Goal: Information Seeking & Learning: Learn about a topic

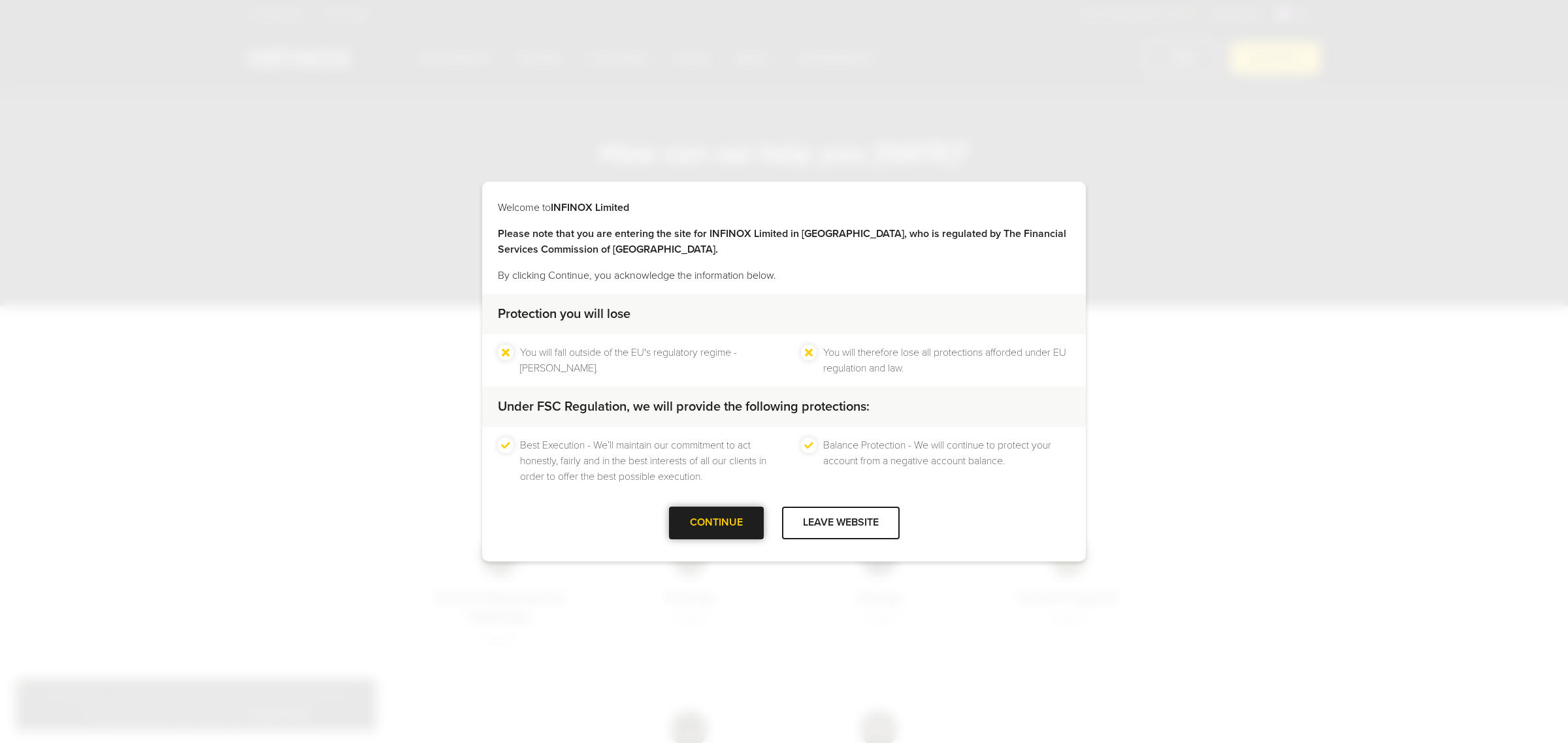
click at [716, 523] on div at bounding box center [716, 523] width 0 height 0
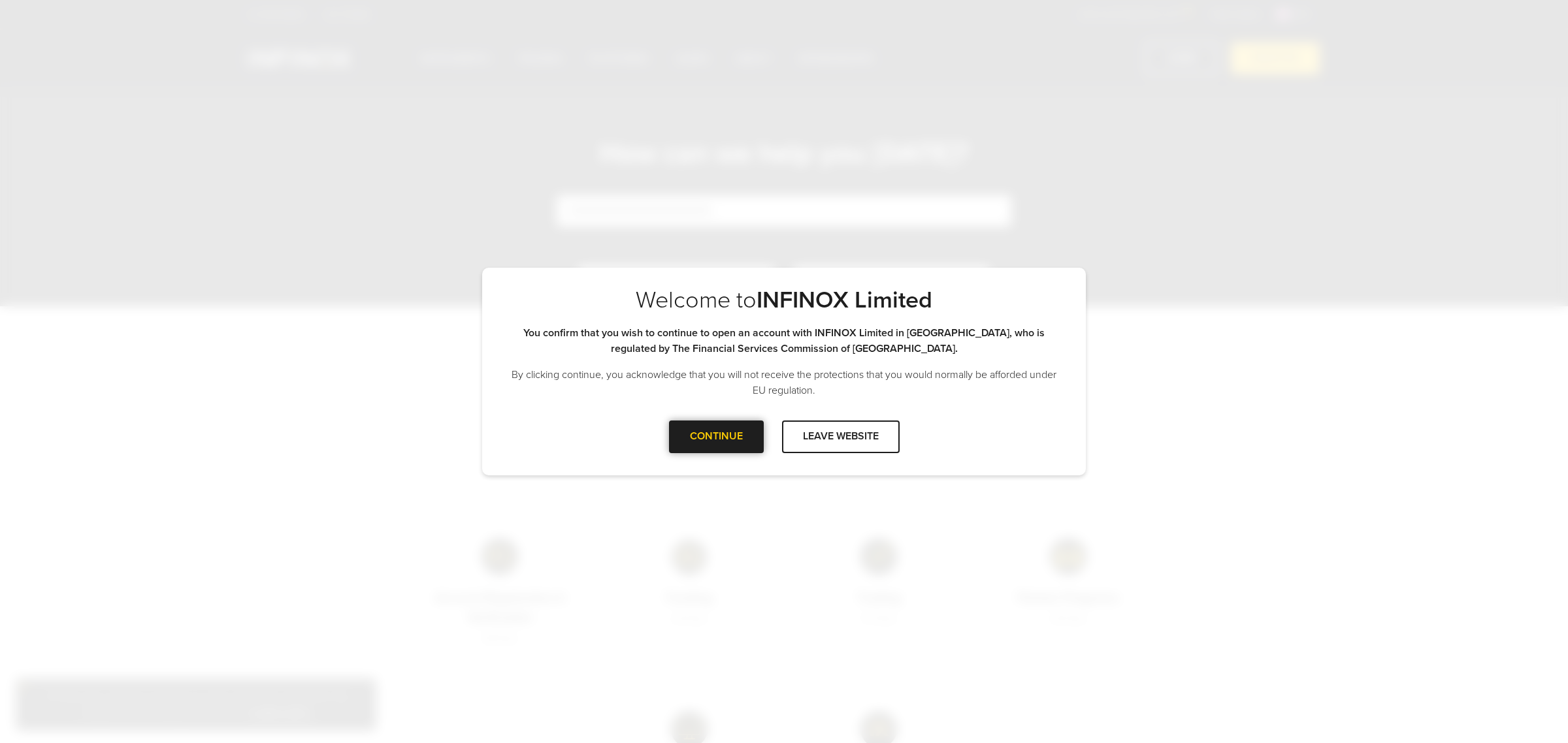
click at [716, 437] on div at bounding box center [716, 437] width 0 height 0
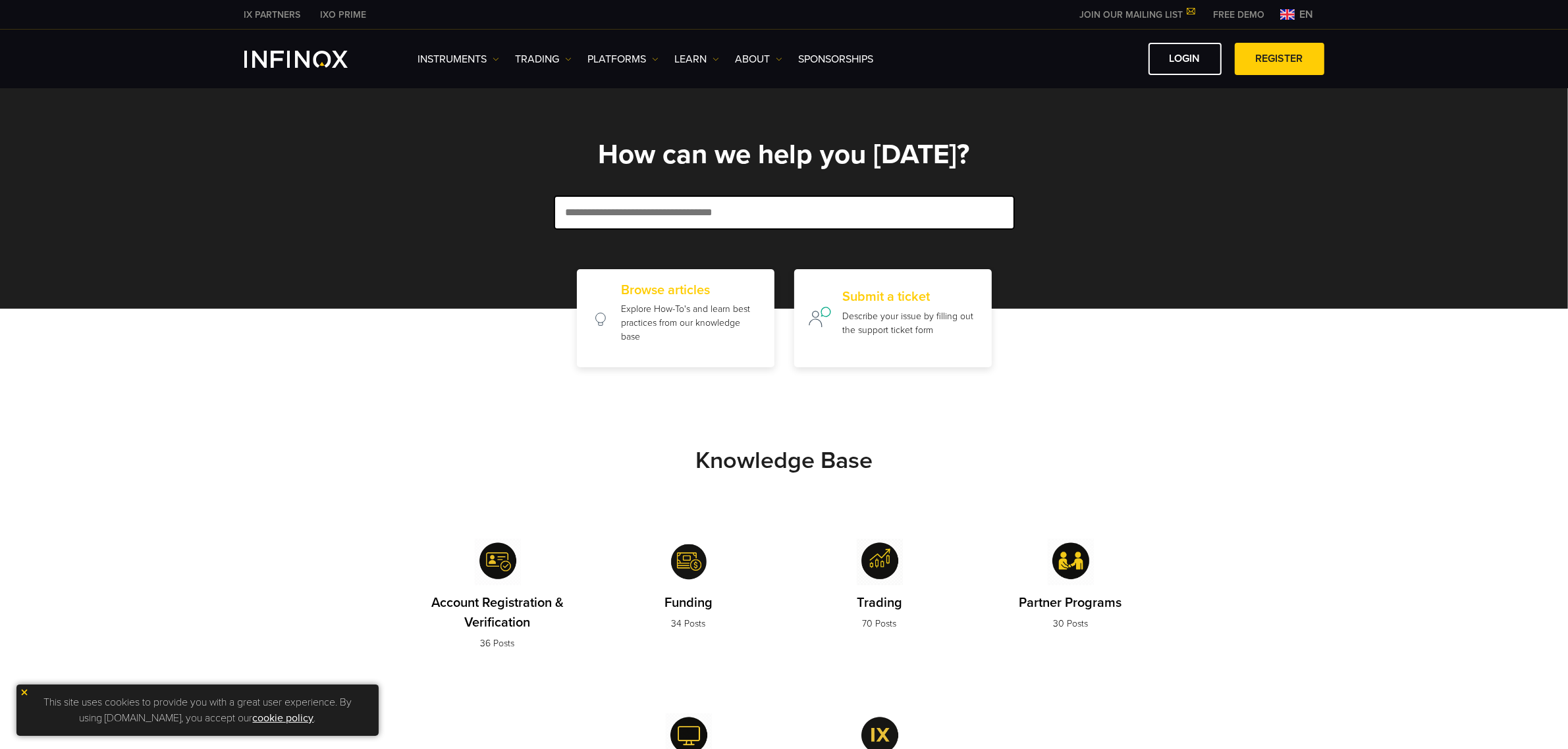
drag, startPoint x: 695, startPoint y: 430, endPoint x: 682, endPoint y: 437, distance: 14.8
click at [691, 432] on section "Knowledge Base Account Registration & Verification 36 Posts Funding 34 Posts Tr…" at bounding box center [784, 619] width 1568 height 505
drag, startPoint x: 732, startPoint y: 459, endPoint x: 802, endPoint y: 456, distance: 70.1
click at [799, 456] on strong "Knowledge Base" at bounding box center [783, 461] width 177 height 28
click at [811, 456] on strong "Knowledge Base" at bounding box center [783, 461] width 177 height 28
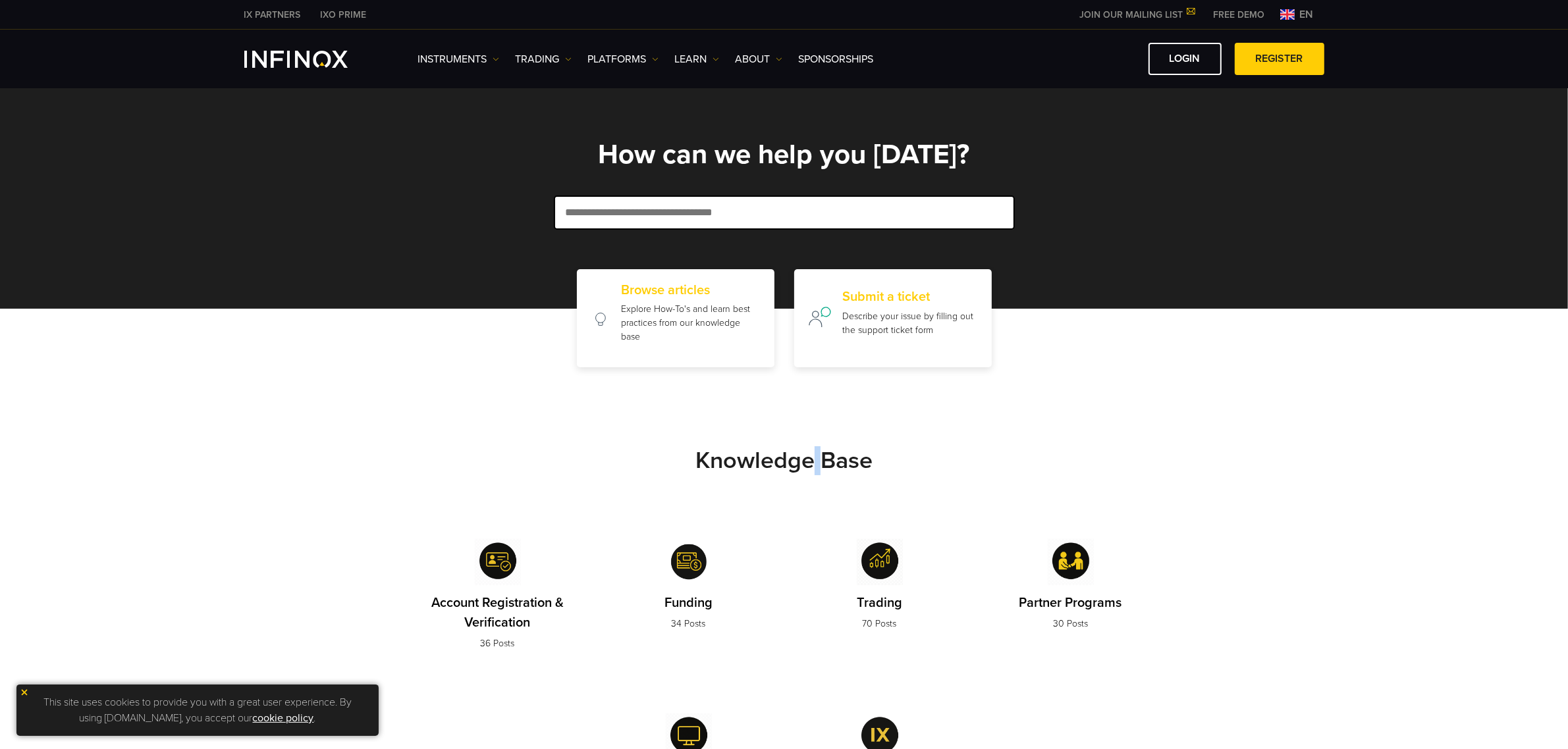
click at [811, 456] on strong "Knowledge Base" at bounding box center [783, 461] width 177 height 28
click at [1182, 334] on div "Browse articles Explore How-To's and learn best practices from our knowledge ba…" at bounding box center [784, 318] width 1568 height 98
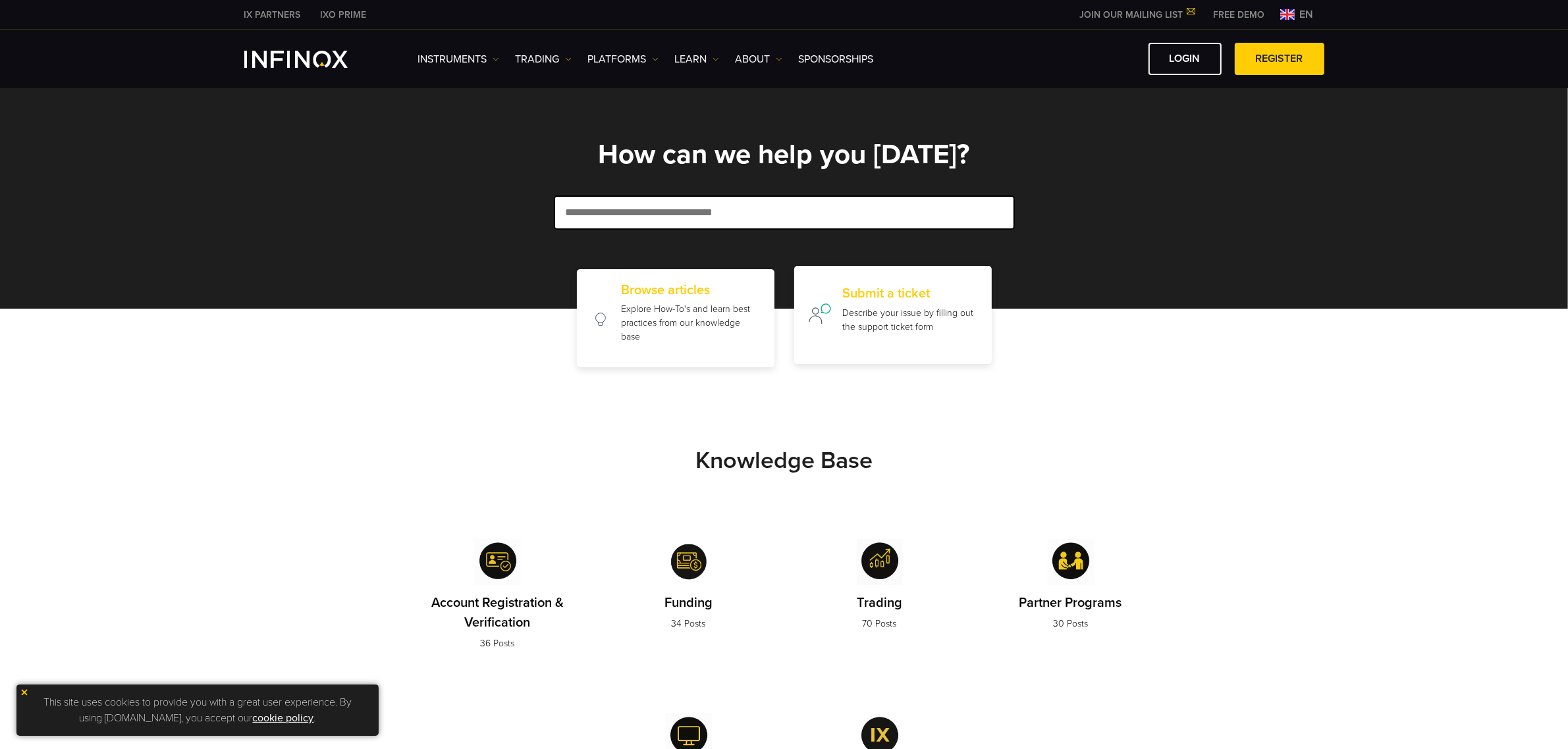
click at [917, 307] on p "Describe your issue by filling out the support ticket form" at bounding box center [909, 319] width 135 height 27
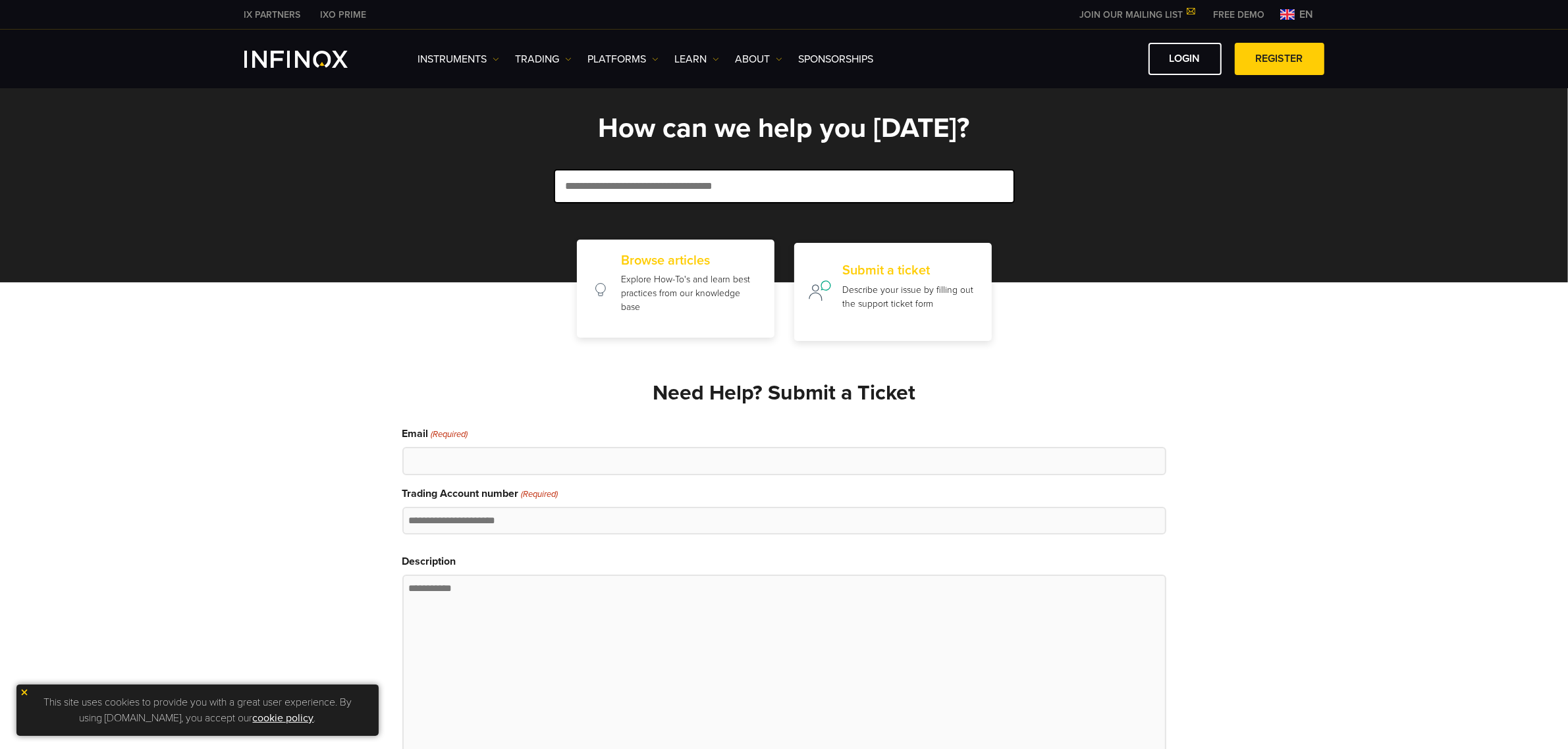
click at [609, 276] on div "Browse articles" at bounding box center [600, 289] width 22 height 43
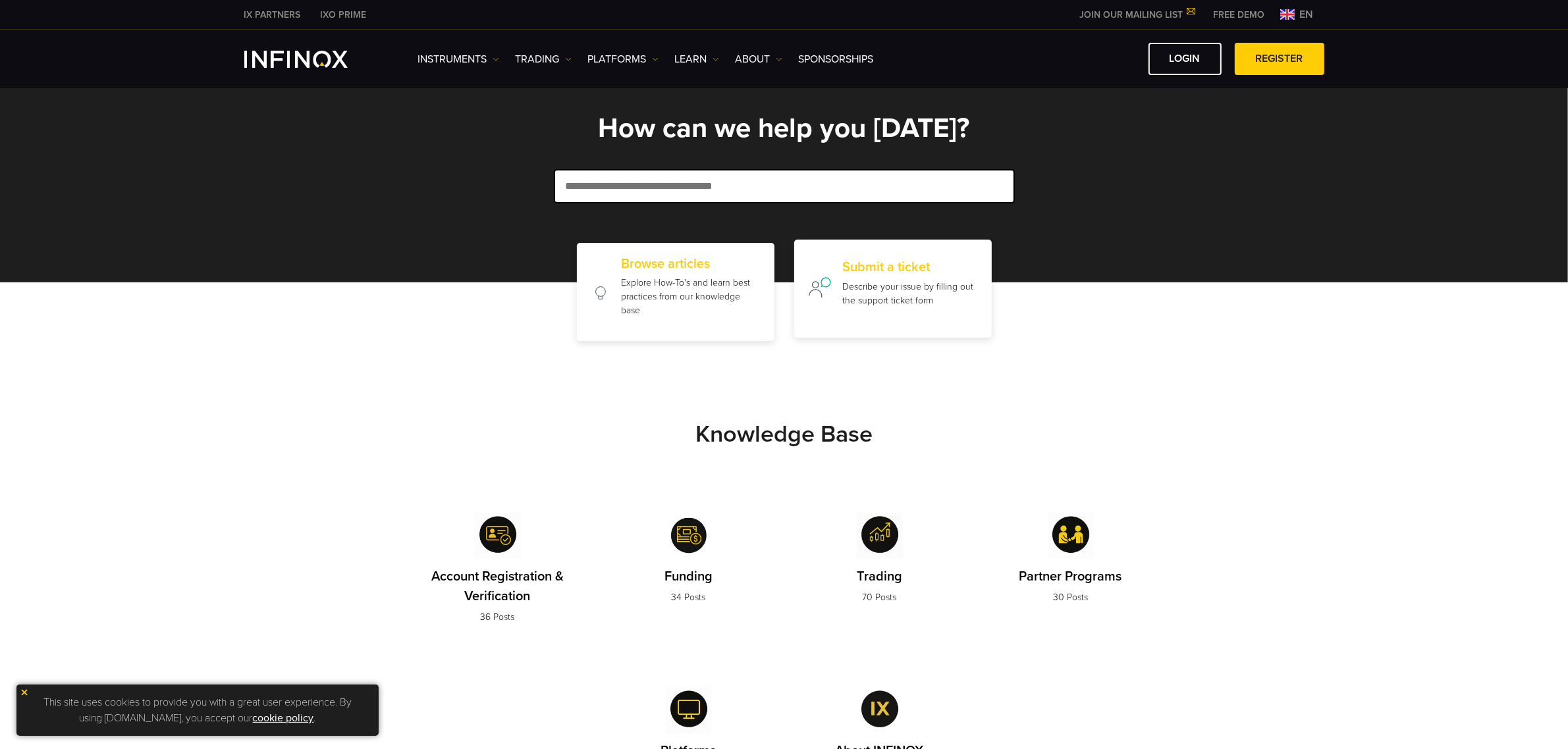
drag, startPoint x: 878, startPoint y: 287, endPoint x: 878, endPoint y: 299, distance: 12.0
click at [878, 287] on p "Describe your issue by filling out the support ticket form" at bounding box center [909, 294] width 135 height 27
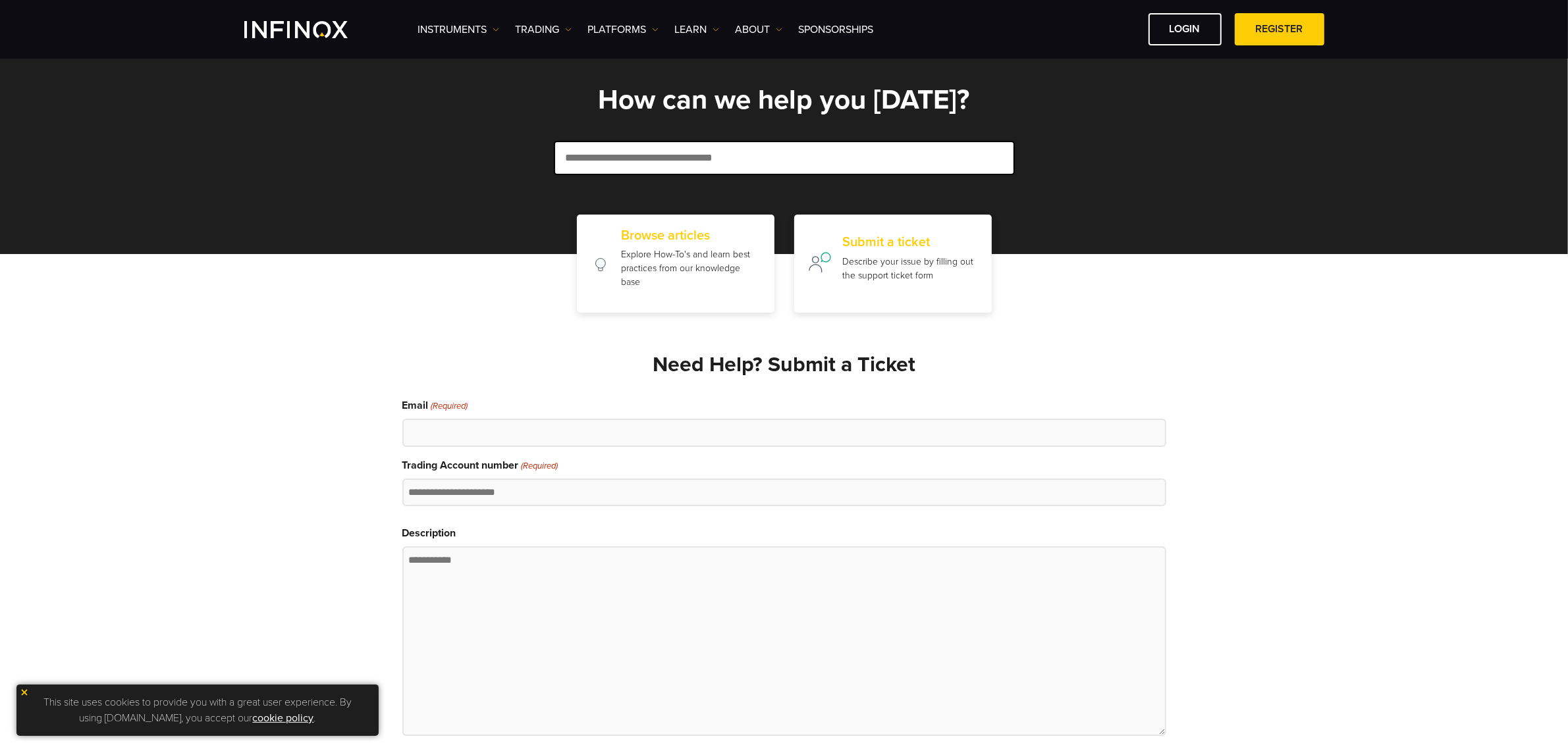
scroll to position [72, 0]
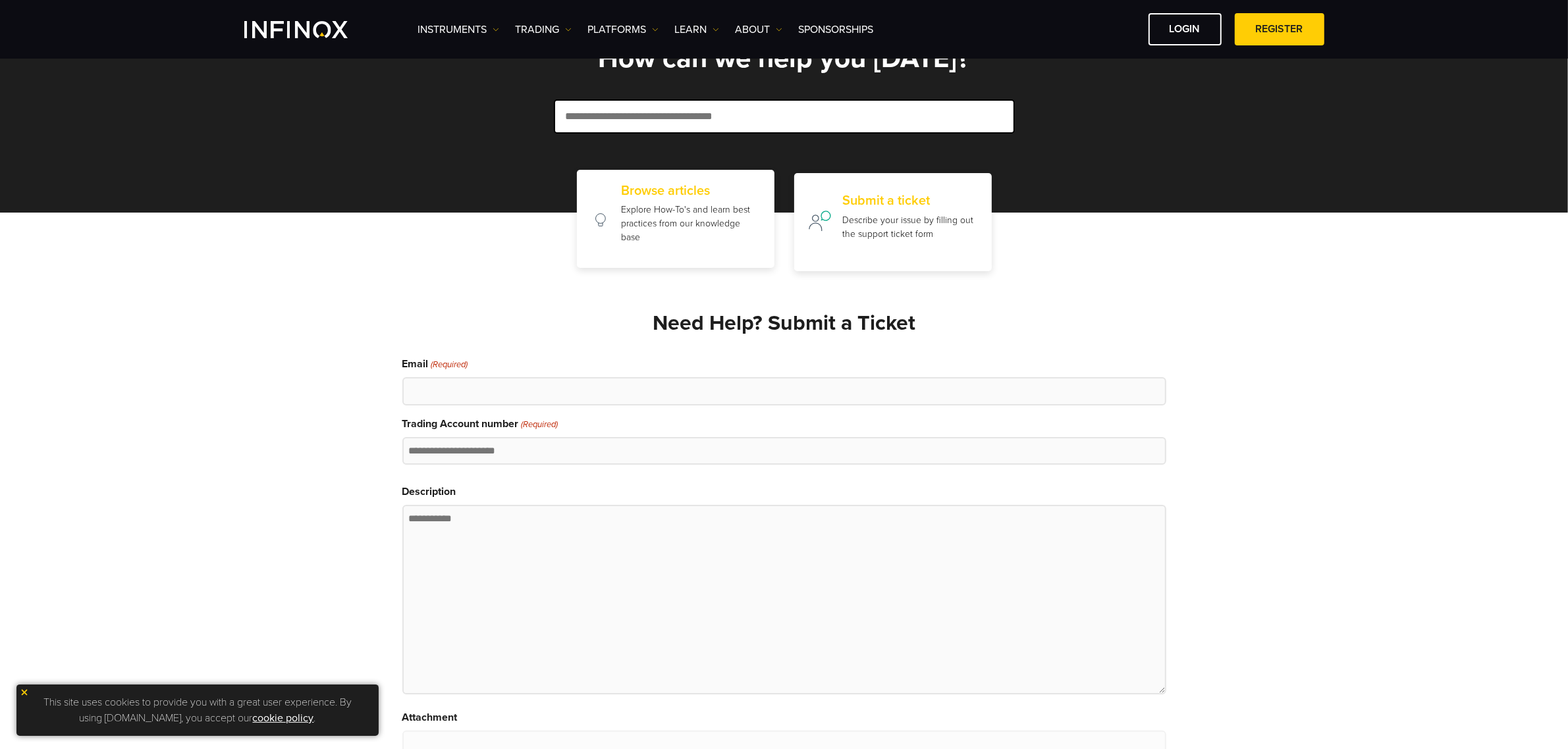
click at [655, 238] on p "Explore How-To's and learn best practices from our knowledge base" at bounding box center [690, 223] width 139 height 42
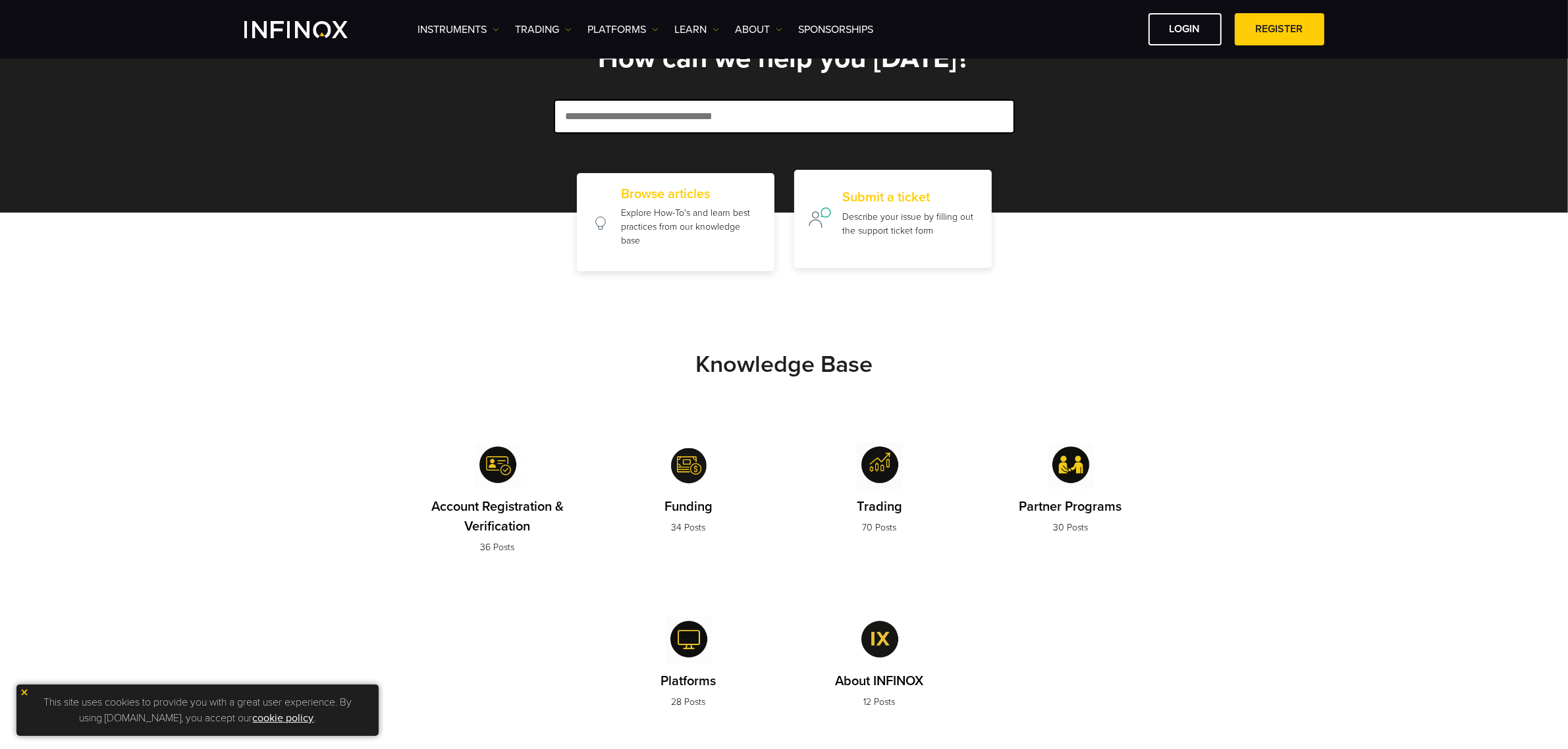
click at [896, 224] on p "Describe your issue by filling out the support ticket form" at bounding box center [909, 223] width 135 height 27
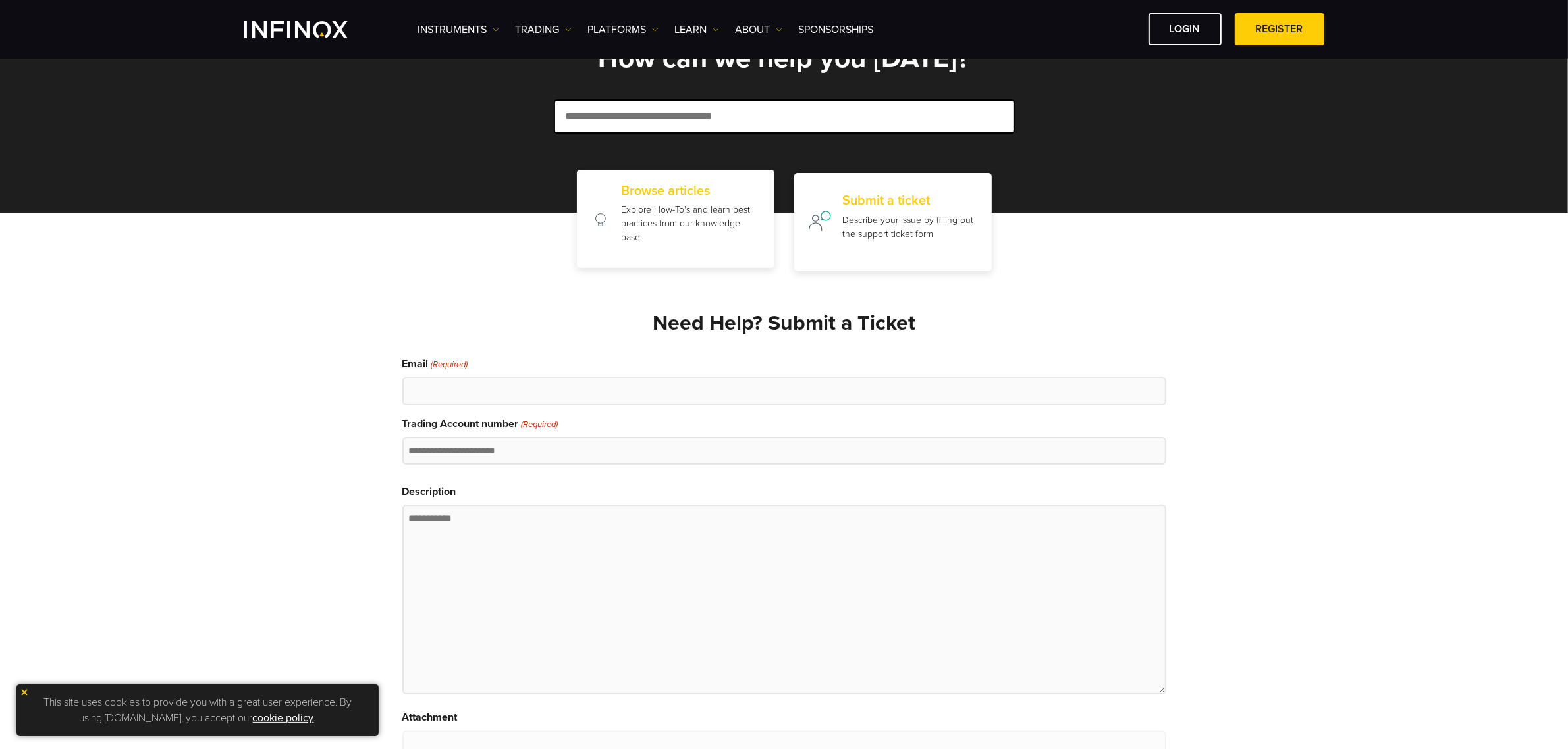
click at [686, 223] on p "Explore How-To's and learn best practices from our knowledge base" at bounding box center [690, 223] width 139 height 42
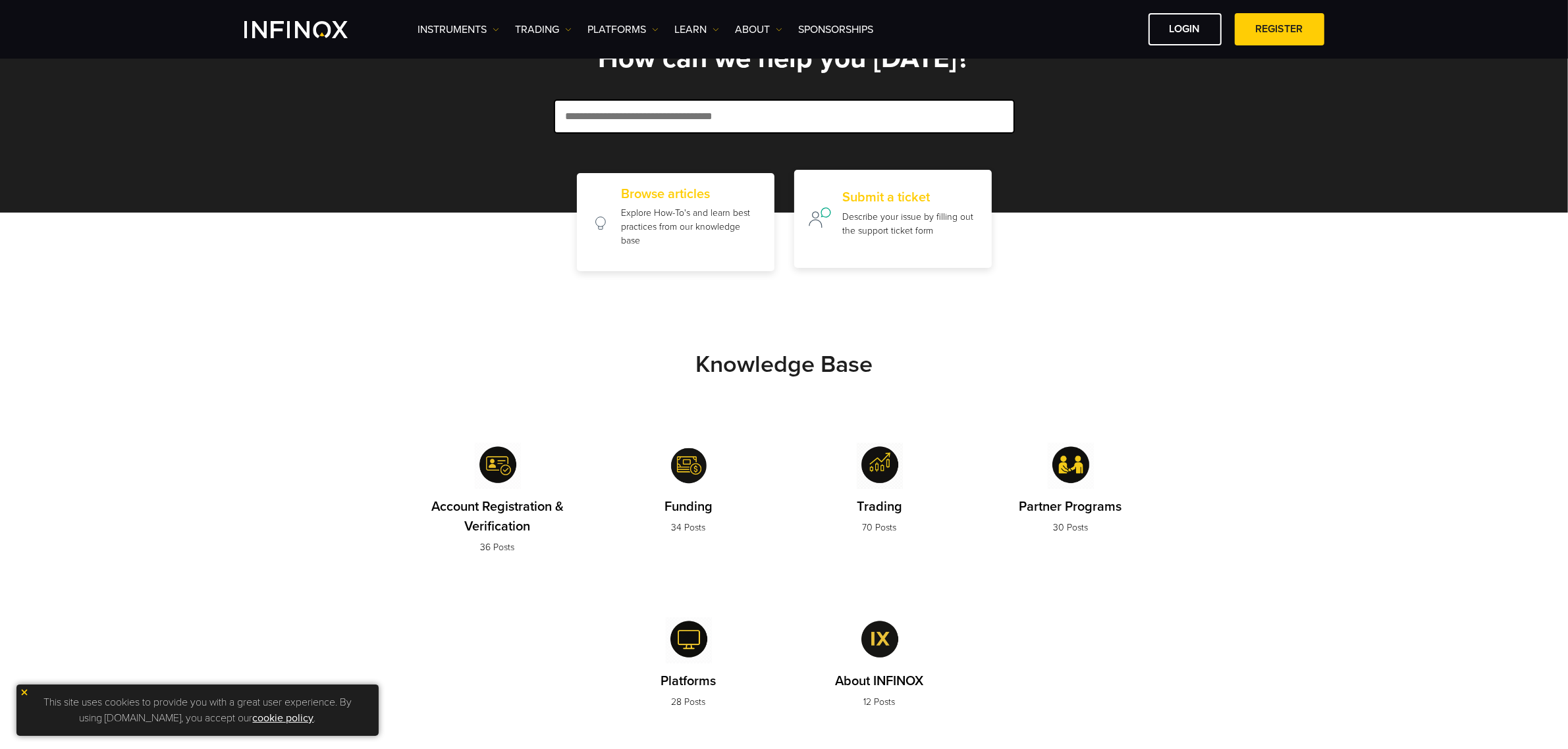
click at [945, 216] on p "Describe your issue by filling out the support ticket form" at bounding box center [909, 223] width 135 height 27
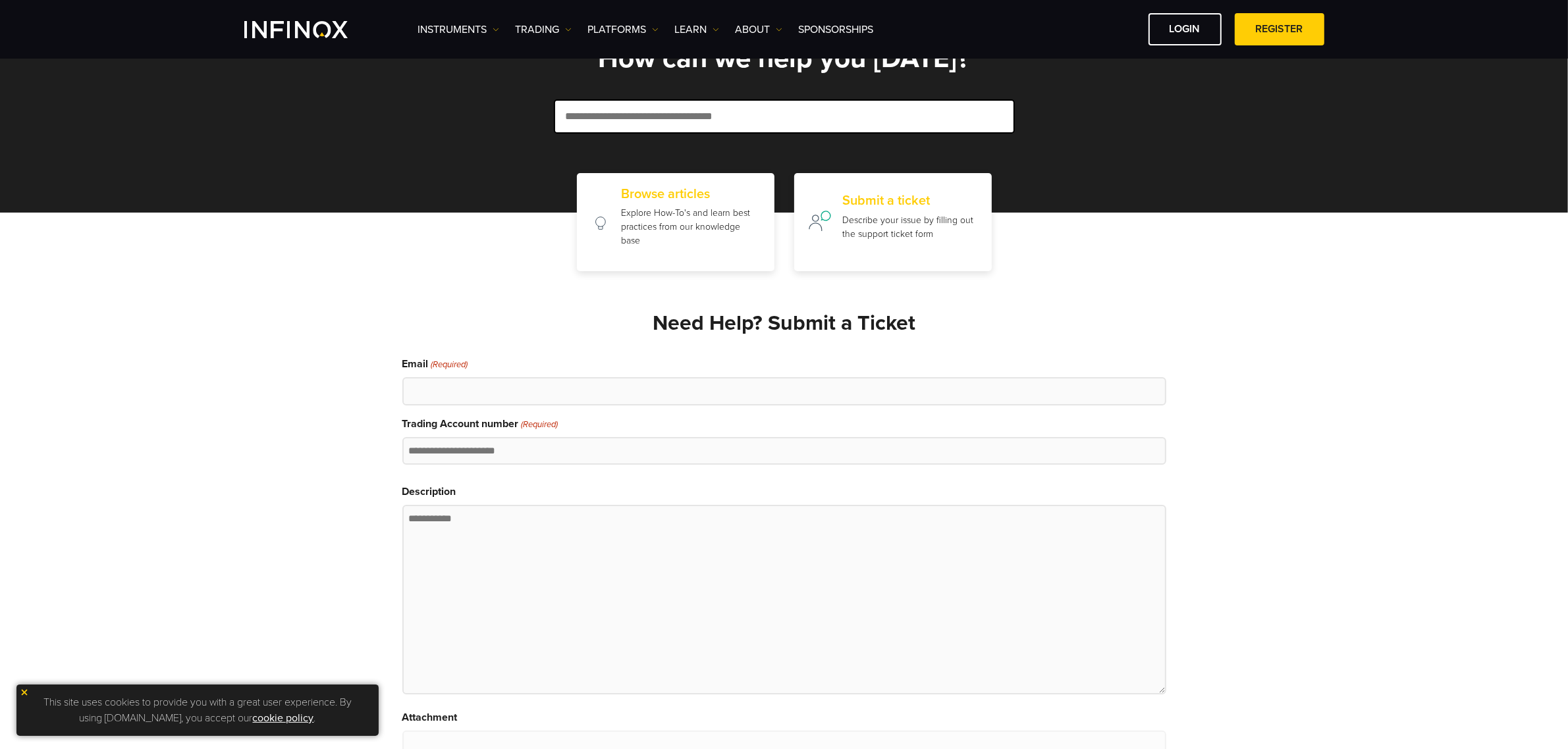
scroll to position [0, 0]
click at [718, 244] on div "Browse articles Explore How-To's and learn best practices from our knowledge ba…" at bounding box center [690, 219] width 139 height 72
